Goal: Information Seeking & Learning: Learn about a topic

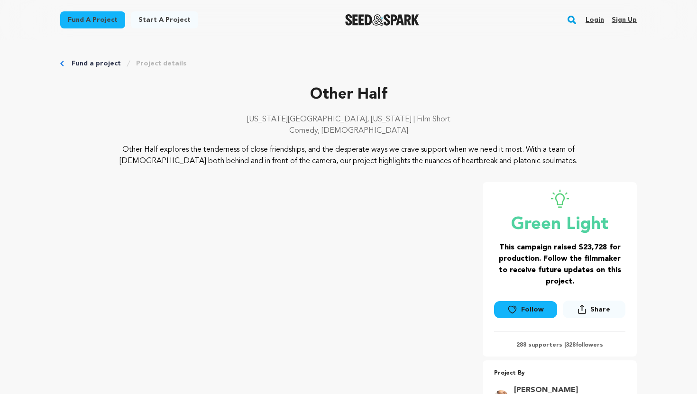
click at [99, 64] on link "Fund a project" at bounding box center [96, 63] width 49 height 9
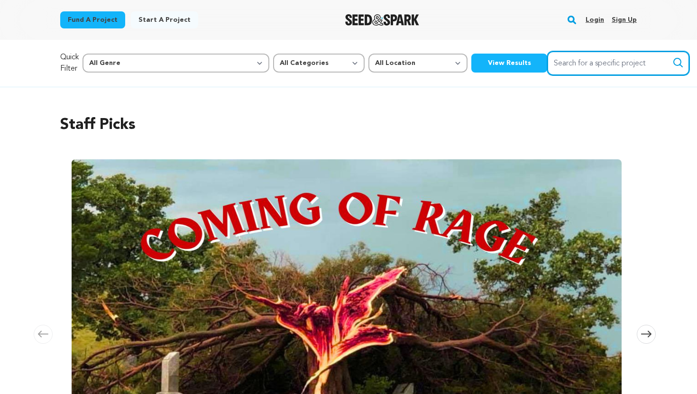
click at [565, 71] on input "Search for a specific project" at bounding box center [618, 63] width 142 height 24
type input "other half"
click at [673, 57] on button "Search" at bounding box center [678, 62] width 11 height 11
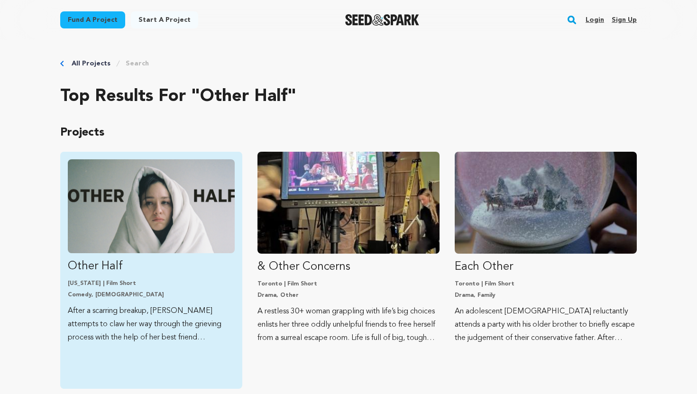
click at [221, 266] on p "Other Half" at bounding box center [151, 266] width 167 height 15
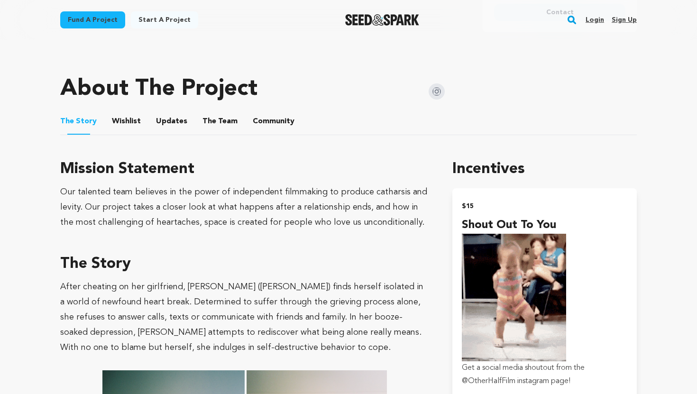
scroll to position [419, 0]
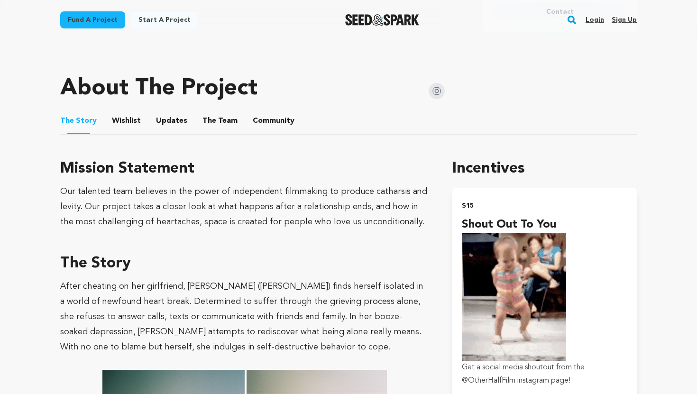
click at [170, 121] on button "Updates" at bounding box center [171, 122] width 23 height 23
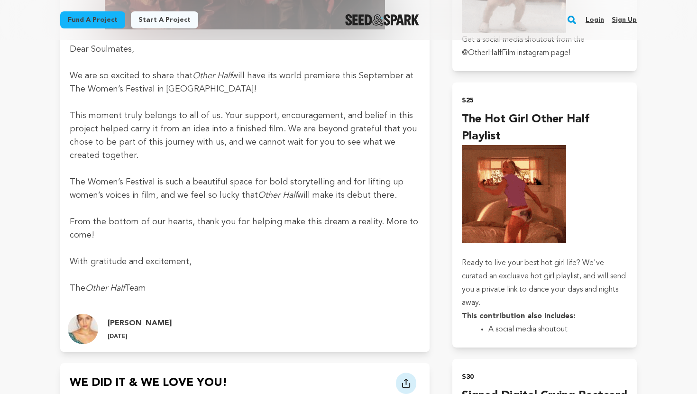
scroll to position [770, 0]
